Goal: Contribute content

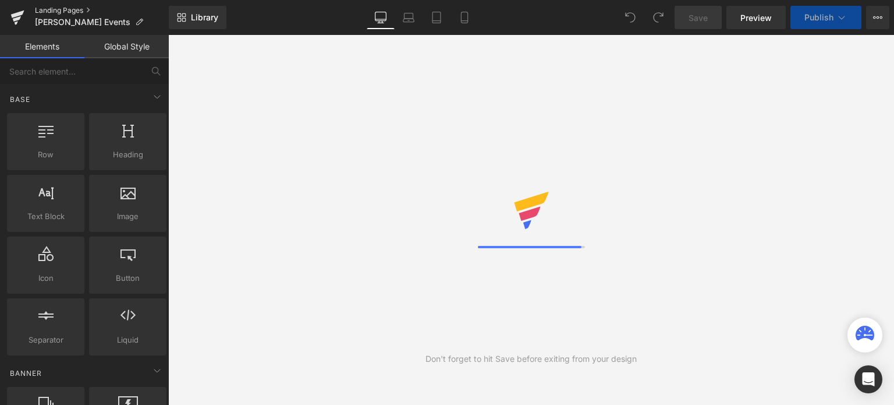
click at [76, 8] on link "Landing Pages" at bounding box center [102, 10] width 134 height 9
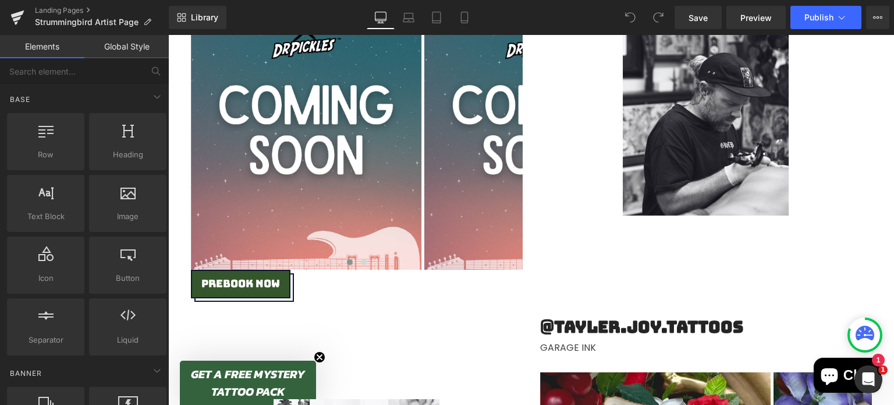
scroll to position [1155, 0]
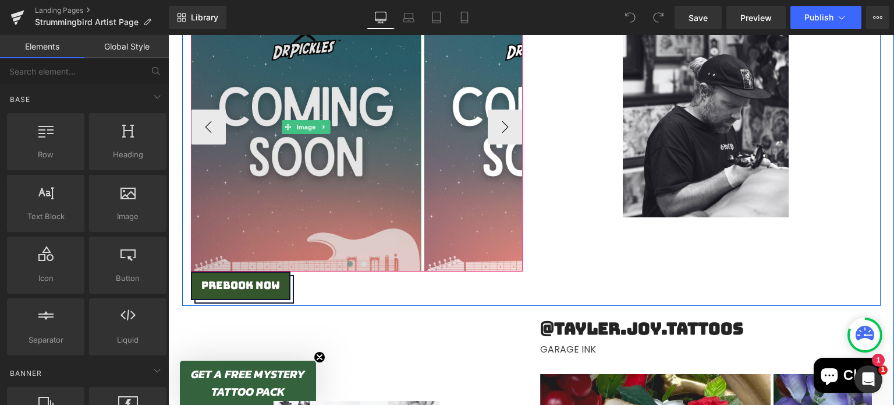
click at [331, 136] on img at bounding box center [306, 127] width 231 height 289
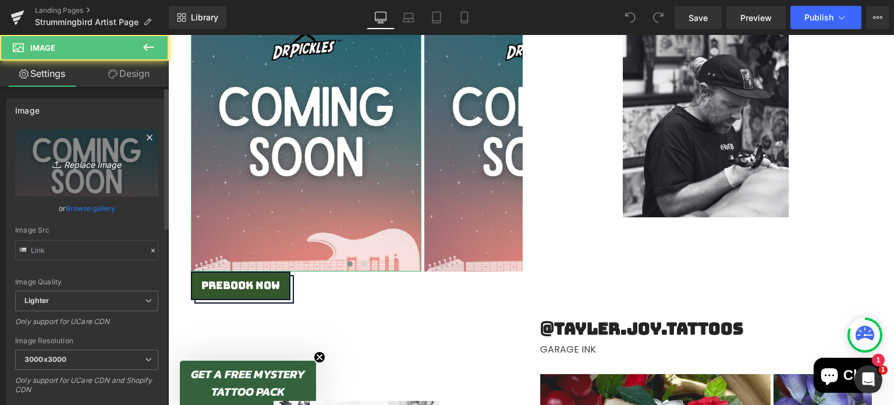
click at [105, 144] on link "Replace Image" at bounding box center [86, 162] width 143 height 67
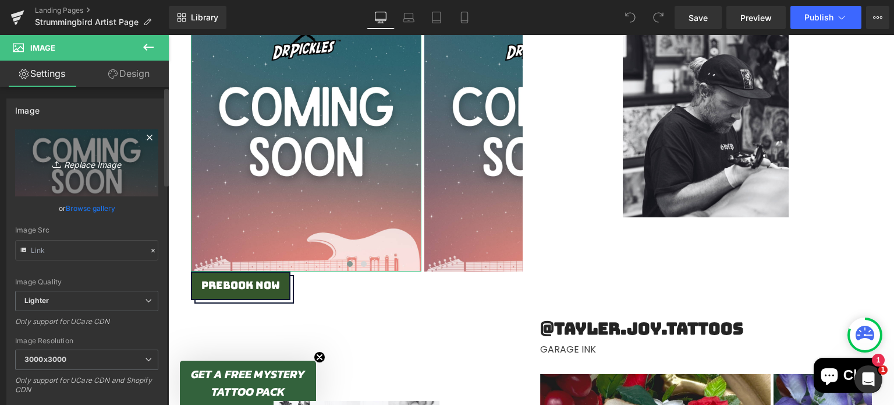
type input "C:\fakepath\Strummingbird Announcement (10).png"
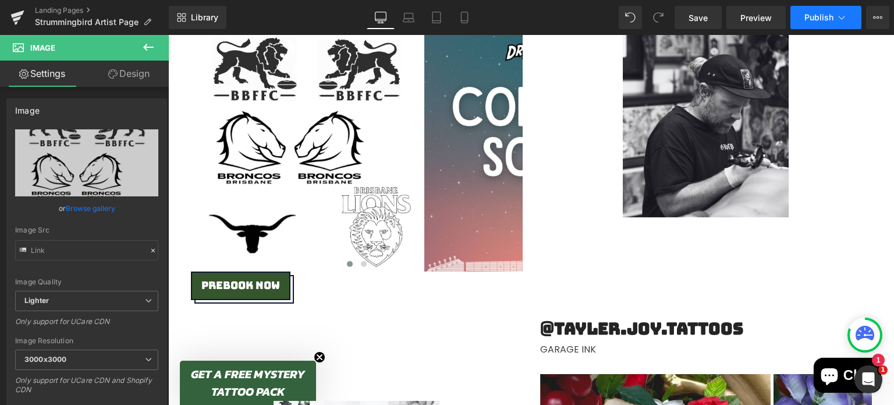
click at [820, 16] on span "Publish" at bounding box center [819, 17] width 29 height 9
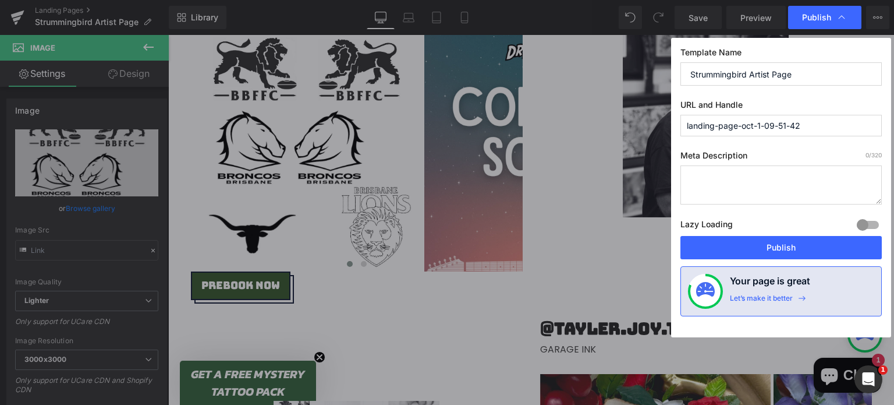
click at [732, 233] on label "Lazy Loading Build" at bounding box center [707, 226] width 52 height 19
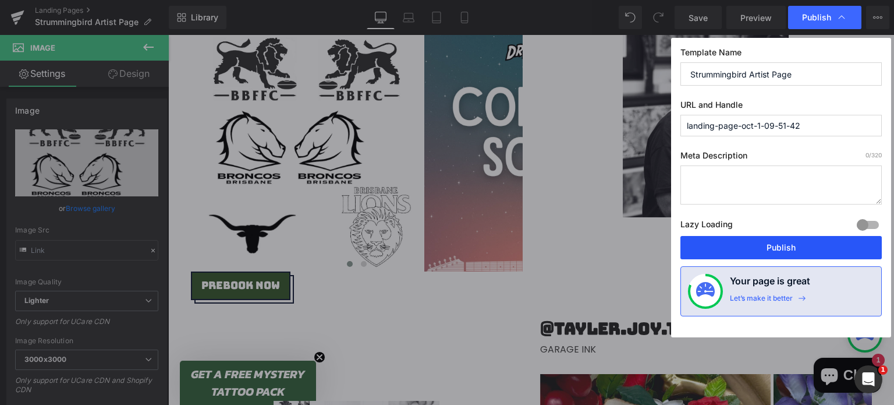
drag, startPoint x: 732, startPoint y: 239, endPoint x: 346, endPoint y: 272, distance: 387.4
click at [732, 239] on button "Publish" at bounding box center [781, 247] width 201 height 23
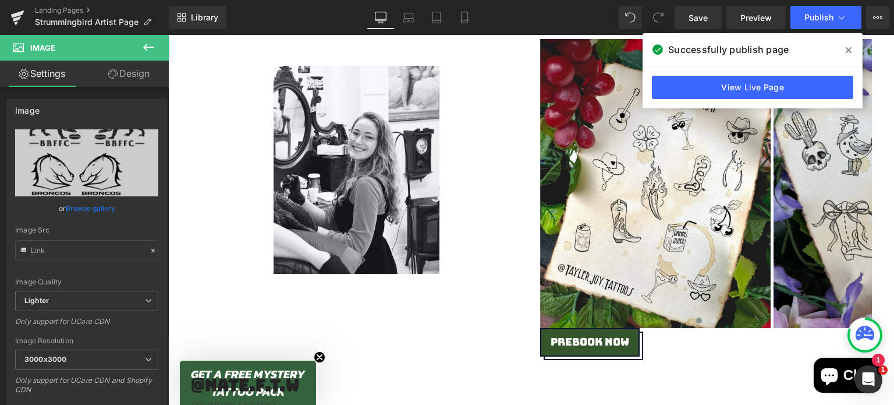
scroll to position [1537, 0]
